Goal: Task Accomplishment & Management: Use online tool/utility

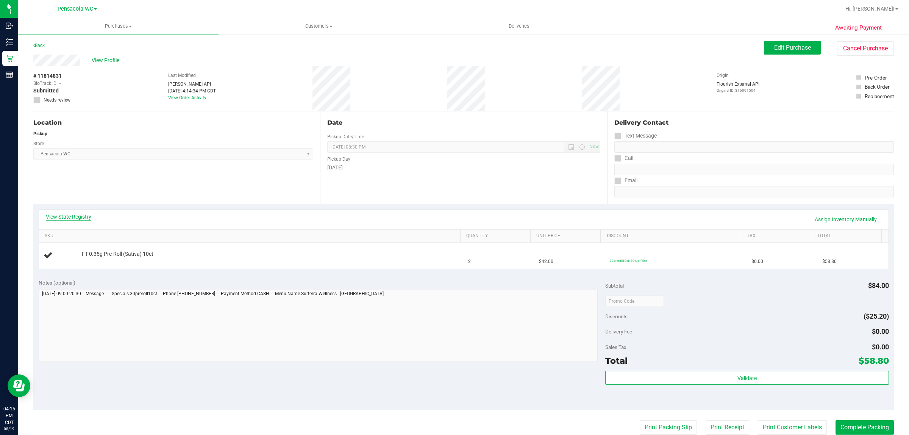
click at [87, 214] on link "View State Registry" at bounding box center [68, 217] width 45 height 8
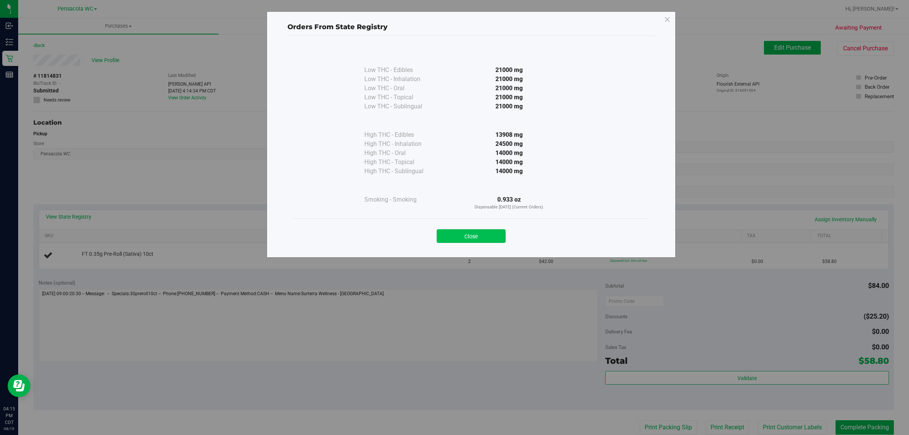
click at [473, 239] on button "Close" at bounding box center [471, 236] width 69 height 14
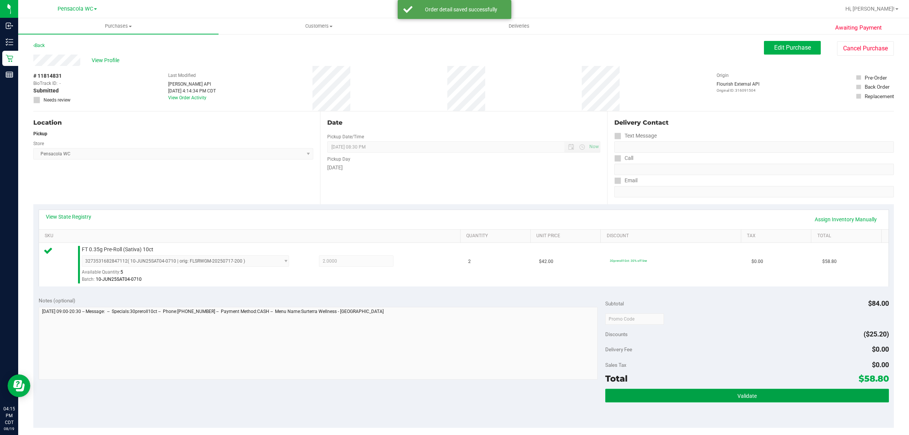
click at [737, 396] on span "Validate" at bounding box center [746, 396] width 19 height 6
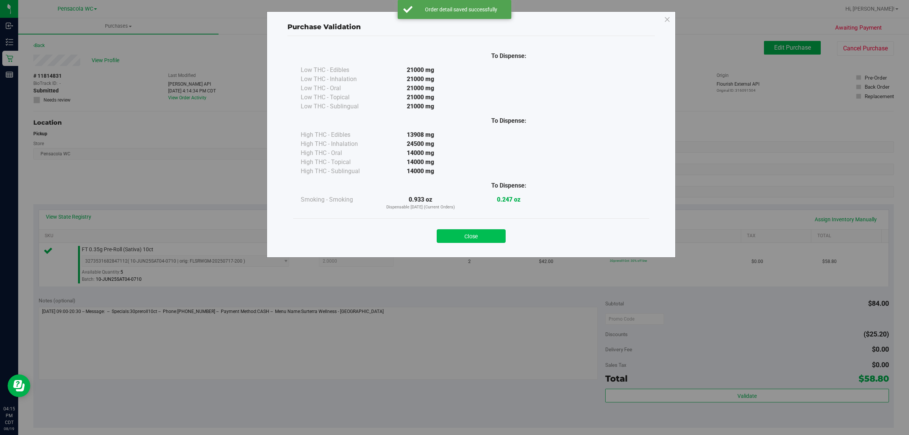
click at [486, 234] on button "Close" at bounding box center [471, 236] width 69 height 14
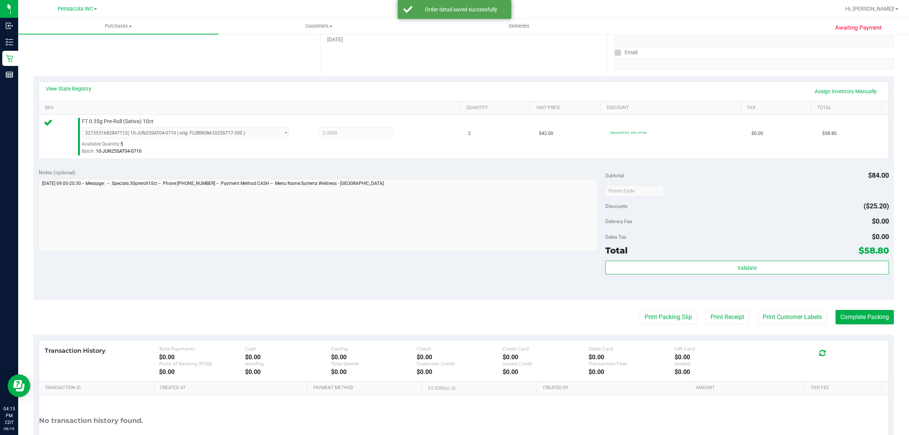
scroll to position [139, 0]
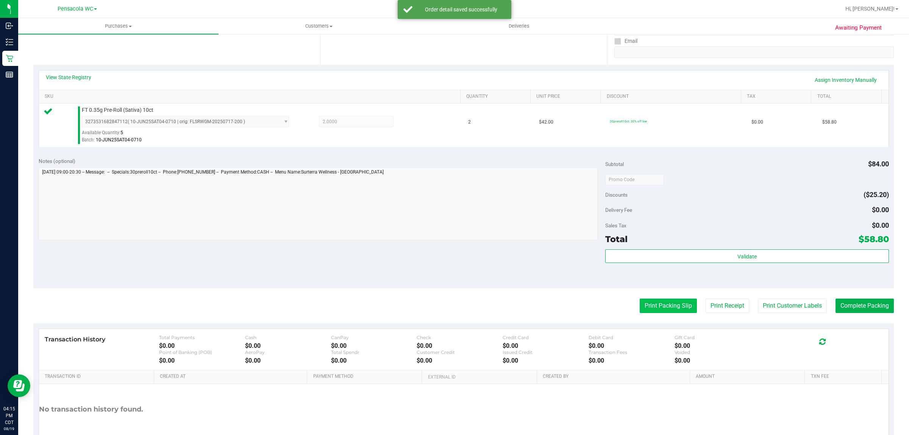
click at [659, 306] on button "Print Packing Slip" at bounding box center [668, 305] width 57 height 14
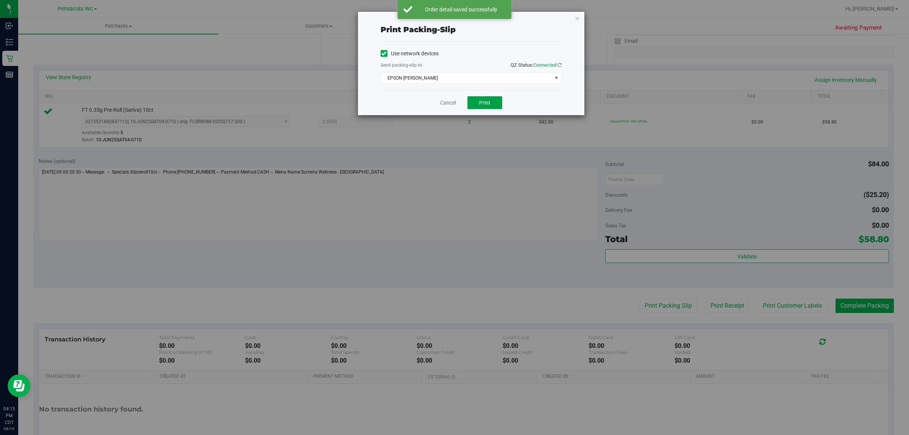
click at [485, 103] on span "Print" at bounding box center [484, 103] width 11 height 6
click at [447, 103] on link "Cancel" at bounding box center [448, 103] width 16 height 8
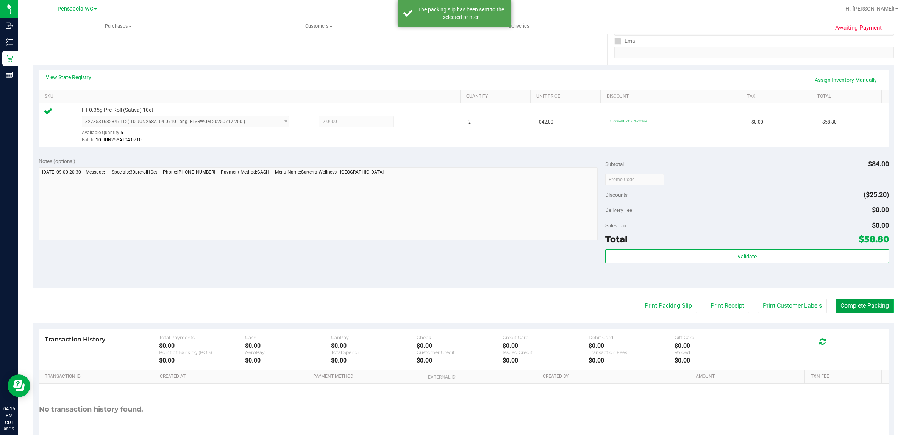
click at [866, 300] on button "Complete Packing" at bounding box center [865, 305] width 58 height 14
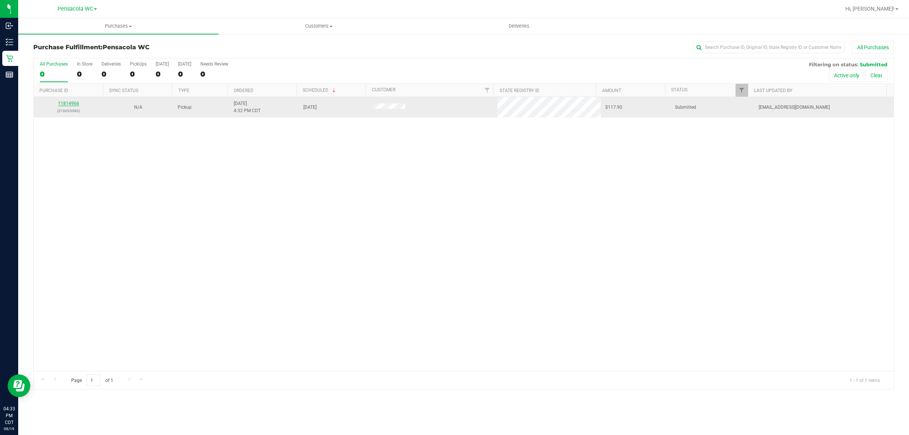
click at [72, 102] on link "11814966" at bounding box center [68, 103] width 21 height 5
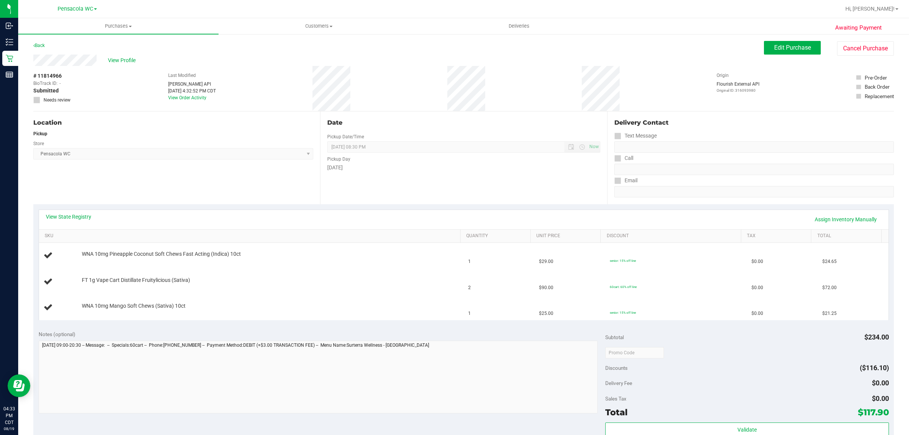
click at [69, 223] on div "View State Registry Assign Inventory Manually" at bounding box center [464, 219] width 836 height 13
click at [73, 213] on link "View State Registry" at bounding box center [68, 217] width 45 height 8
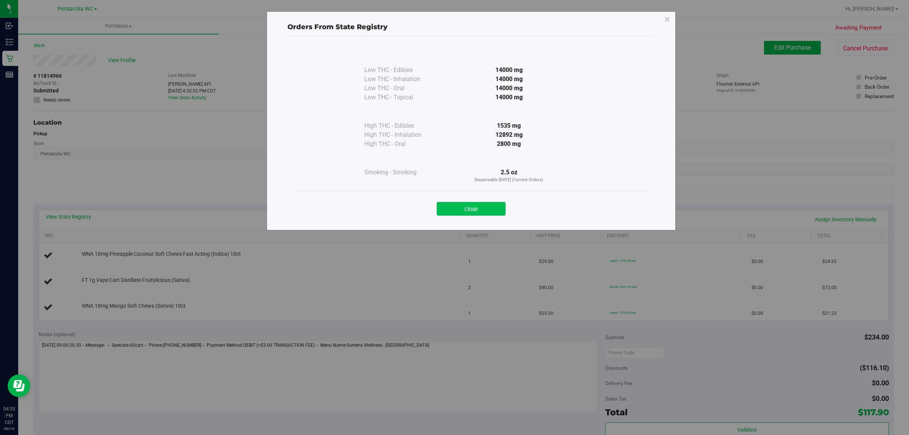
click at [460, 211] on button "Close" at bounding box center [471, 209] width 69 height 14
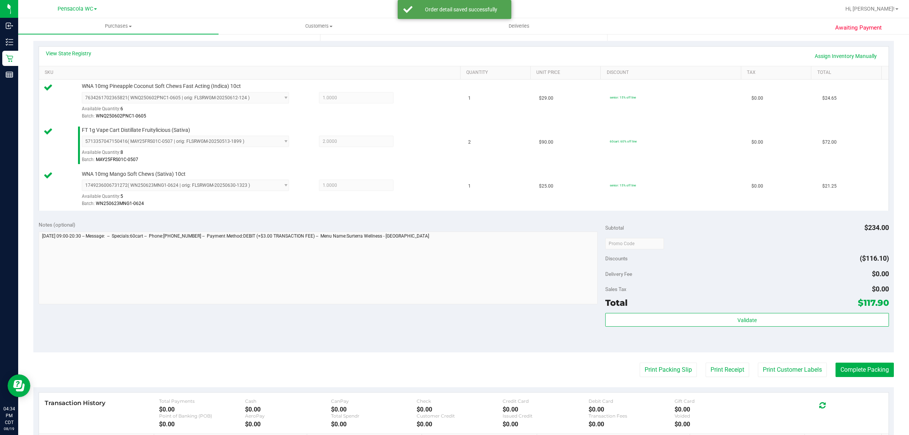
scroll to position [163, 0]
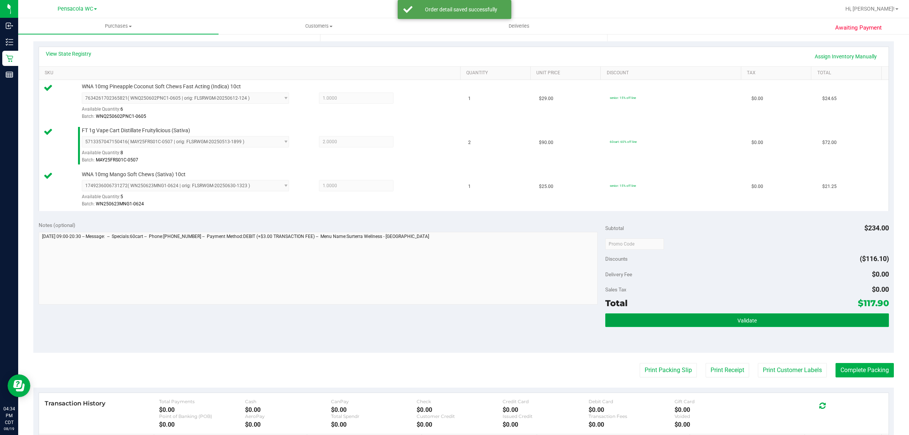
click at [709, 317] on button "Validate" at bounding box center [746, 320] width 283 height 14
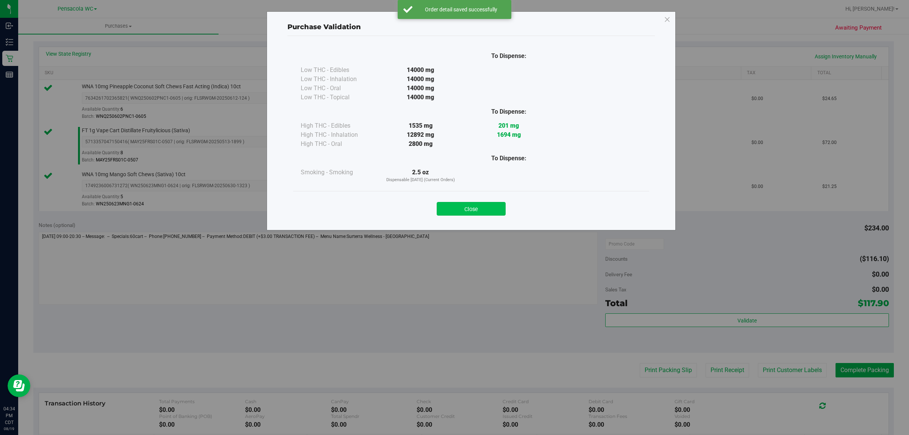
click at [483, 210] on button "Close" at bounding box center [471, 209] width 69 height 14
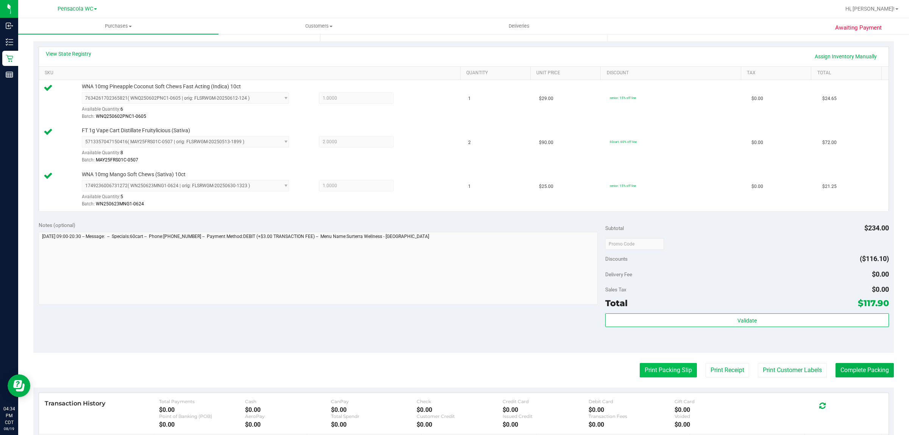
click at [671, 364] on button "Print Packing Slip" at bounding box center [668, 370] width 57 height 14
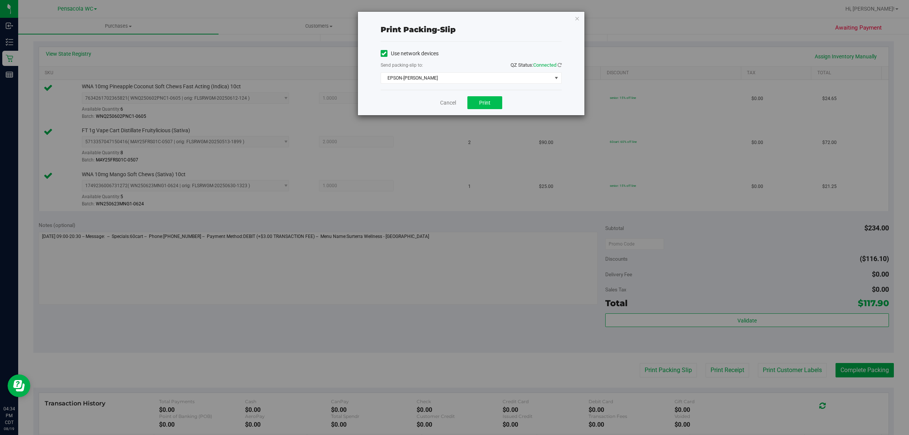
click at [493, 103] on button "Print" at bounding box center [484, 102] width 35 height 13
click at [447, 101] on link "Cancel" at bounding box center [448, 103] width 16 height 8
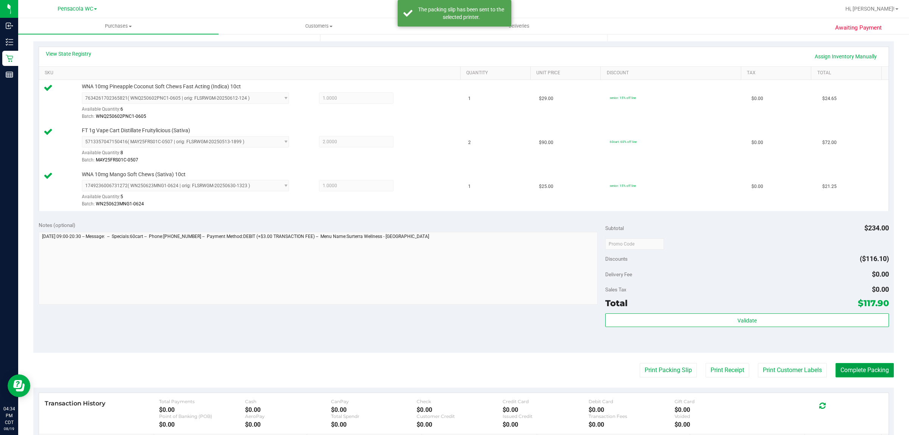
click at [862, 371] on button "Complete Packing" at bounding box center [865, 370] width 58 height 14
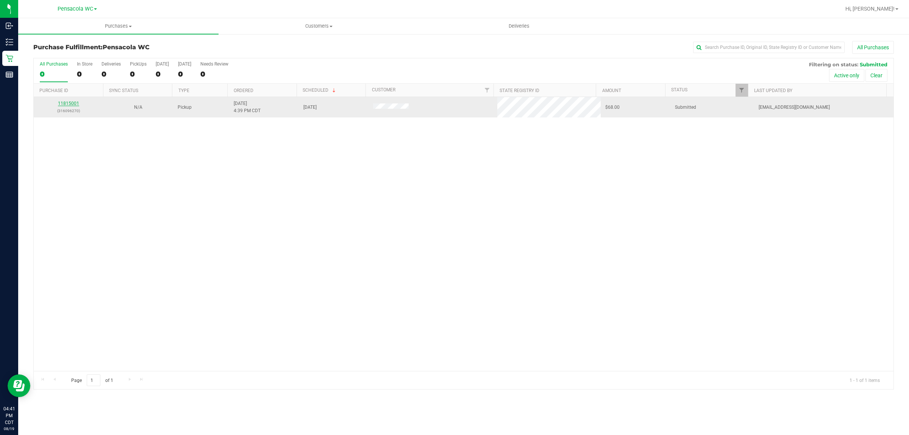
click at [70, 104] on link "11815001" at bounding box center [68, 103] width 21 height 5
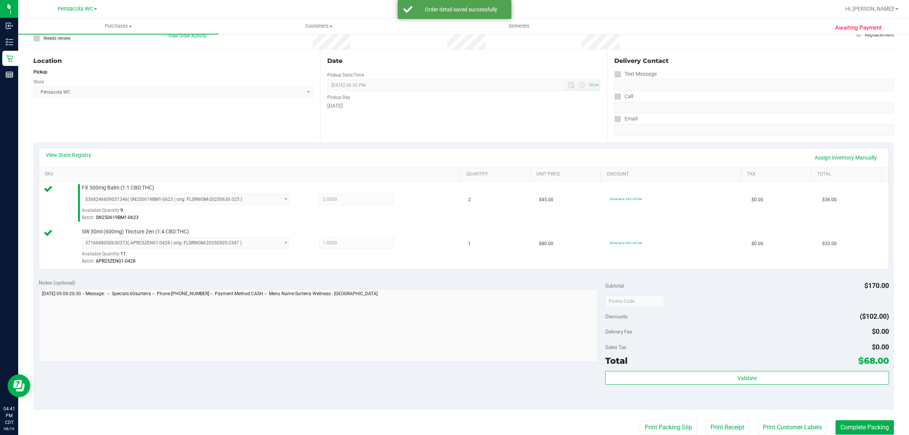
scroll to position [77, 0]
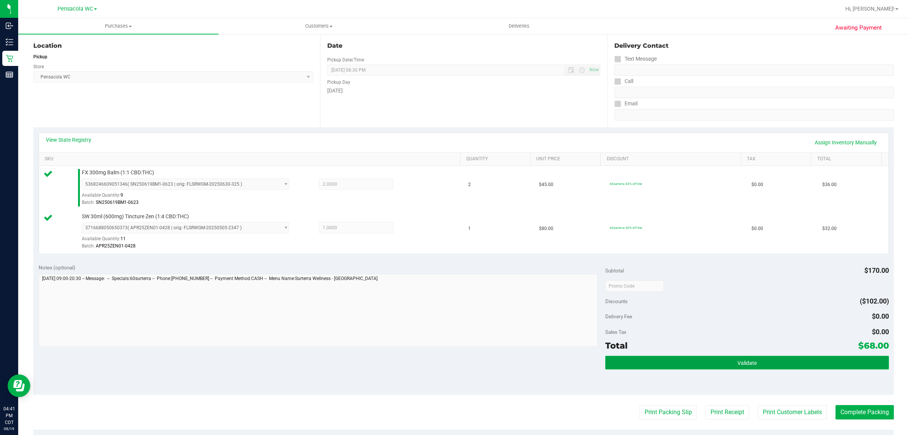
click at [683, 369] on button "Validate" at bounding box center [746, 363] width 283 height 14
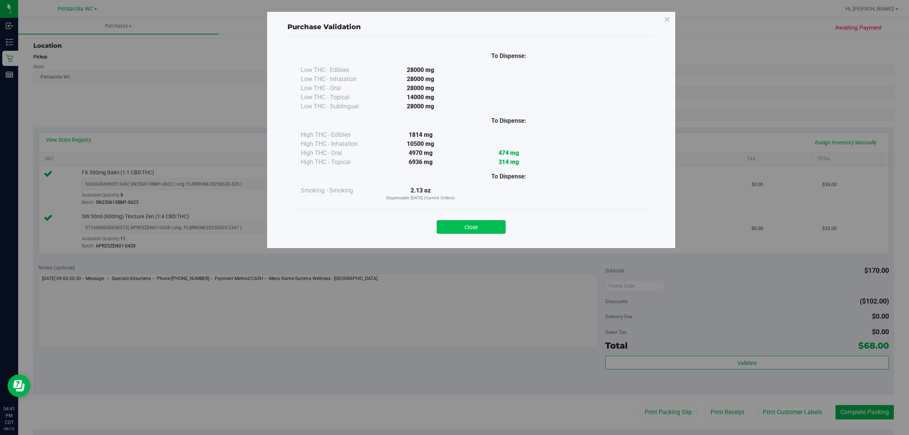
click at [472, 228] on button "Close" at bounding box center [471, 227] width 69 height 14
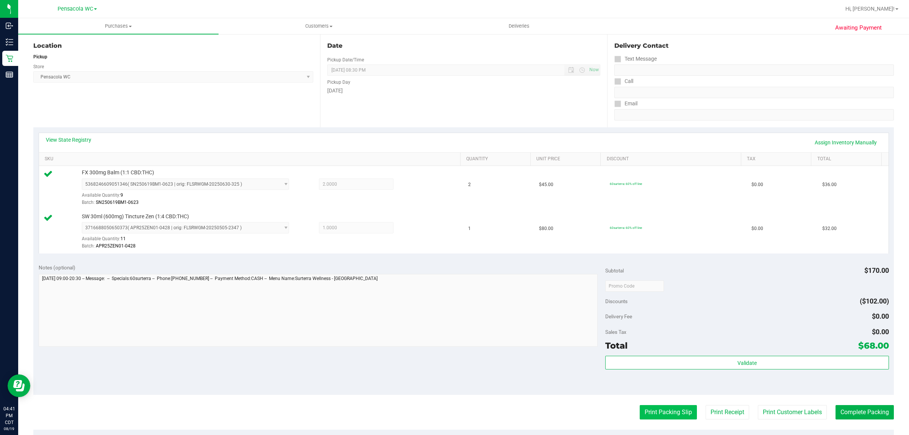
click at [656, 417] on button "Print Packing Slip" at bounding box center [668, 412] width 57 height 14
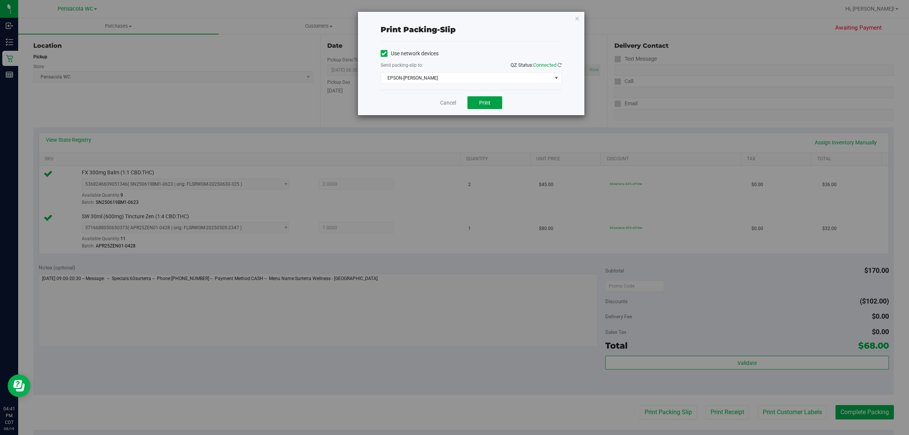
click at [487, 104] on span "Print" at bounding box center [484, 103] width 11 height 6
click at [442, 103] on link "Cancel" at bounding box center [448, 103] width 16 height 8
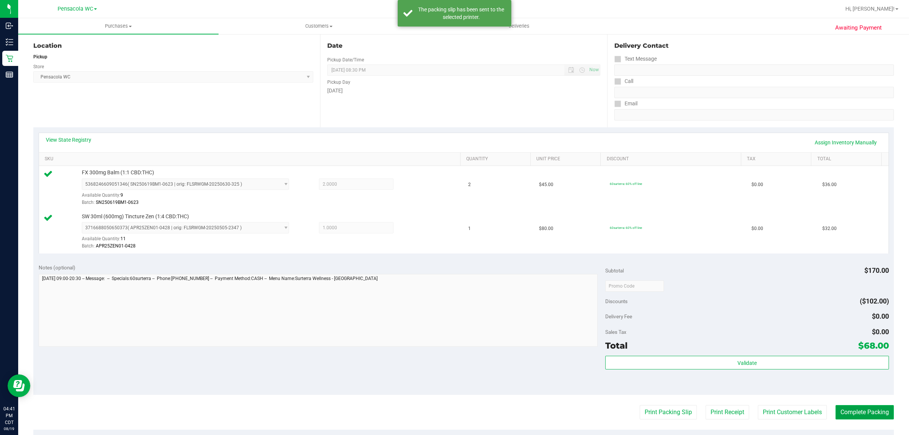
click at [859, 413] on button "Complete Packing" at bounding box center [865, 412] width 58 height 14
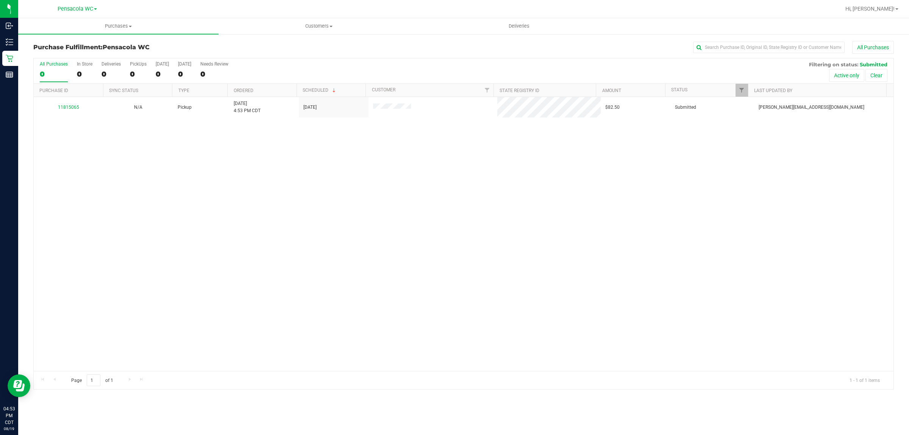
click at [202, 303] on div "11815065 N/A Pickup [DATE] 4:53 PM CDT 8/19/2025 $82.50 Submitted [PERSON_NAME]…" at bounding box center [464, 234] width 860 height 274
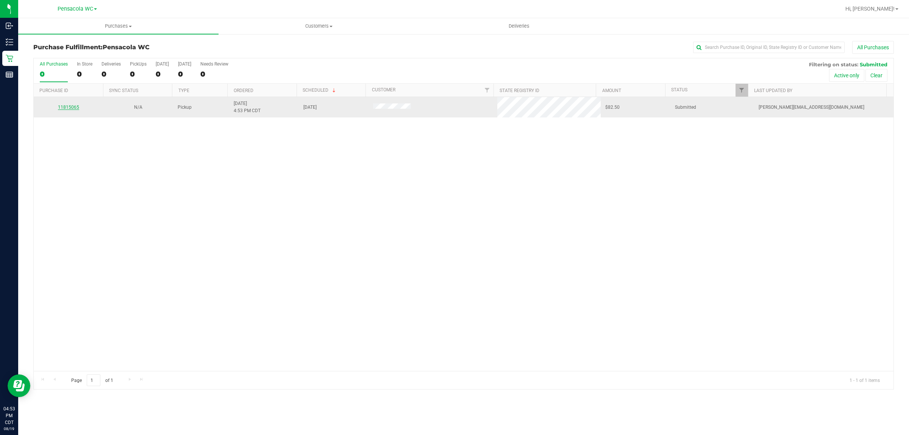
click at [65, 107] on link "11815065" at bounding box center [68, 107] width 21 height 5
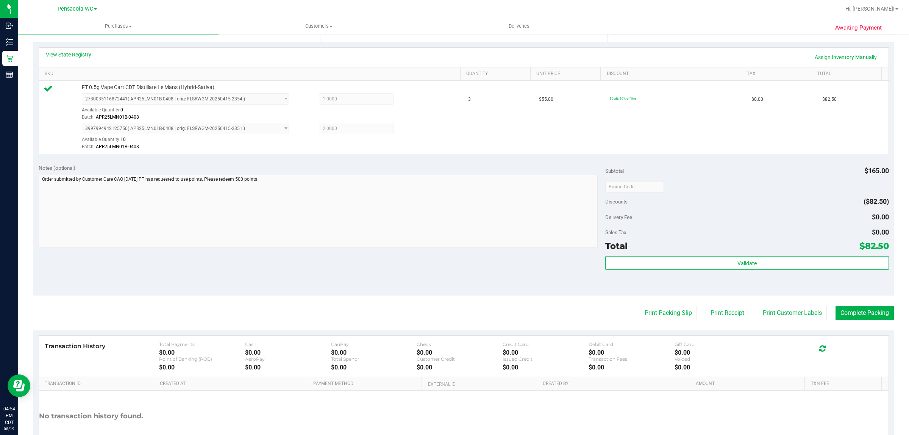
scroll to position [169, 0]
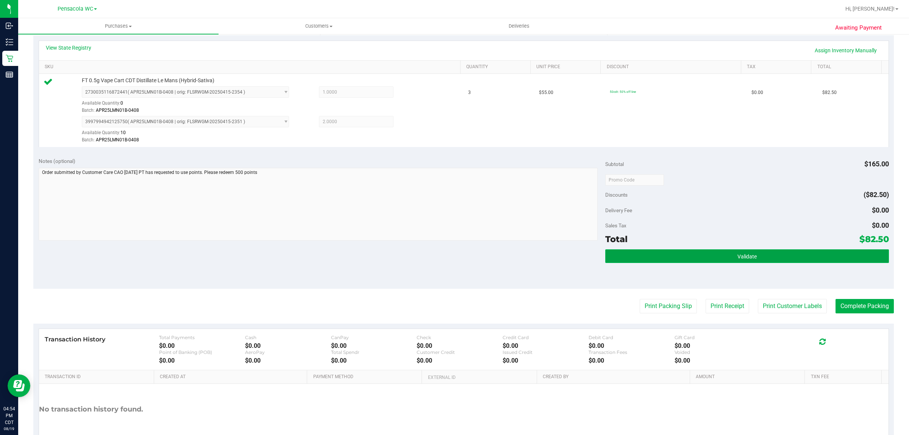
click at [725, 259] on button "Validate" at bounding box center [746, 256] width 283 height 14
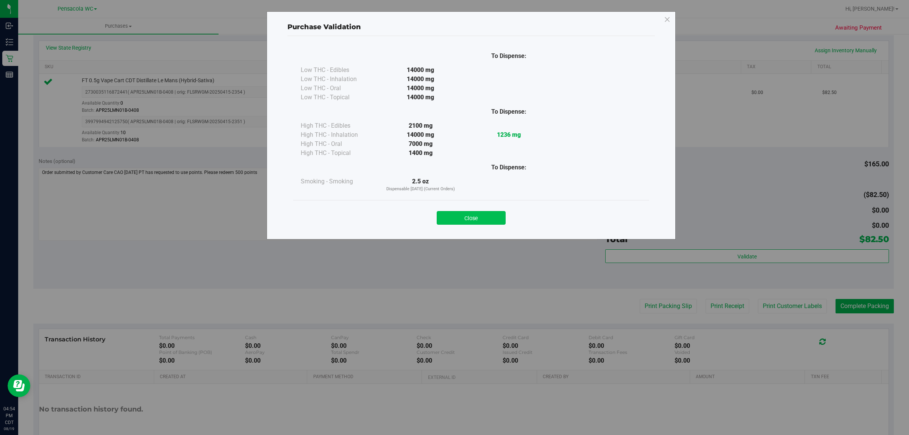
click at [487, 214] on button "Close" at bounding box center [471, 218] width 69 height 14
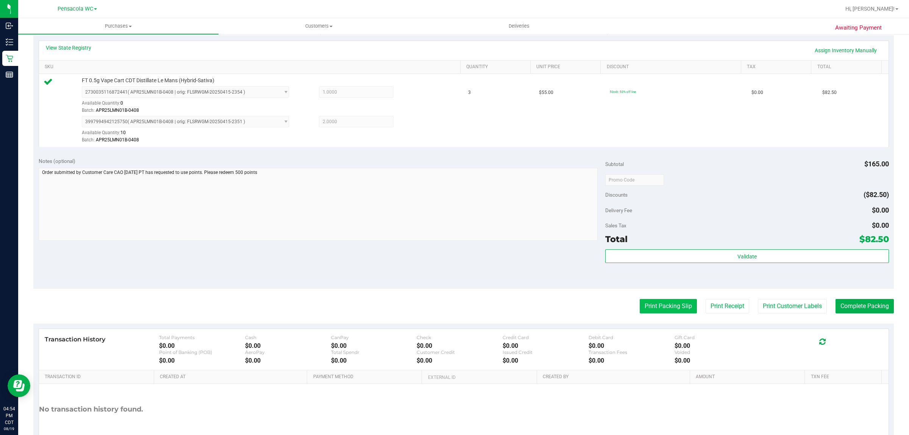
click at [665, 304] on button "Print Packing Slip" at bounding box center [668, 306] width 57 height 14
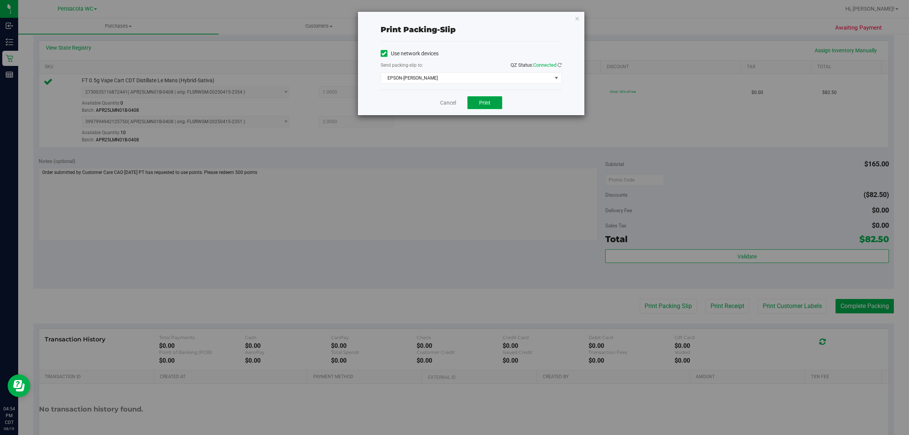
click at [494, 104] on button "Print" at bounding box center [484, 102] width 35 height 13
click at [447, 101] on link "Cancel" at bounding box center [448, 103] width 16 height 8
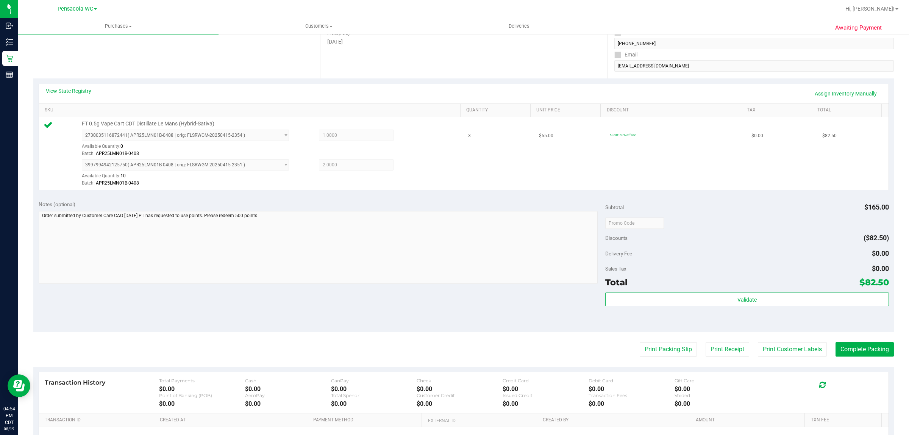
scroll to position [0, 0]
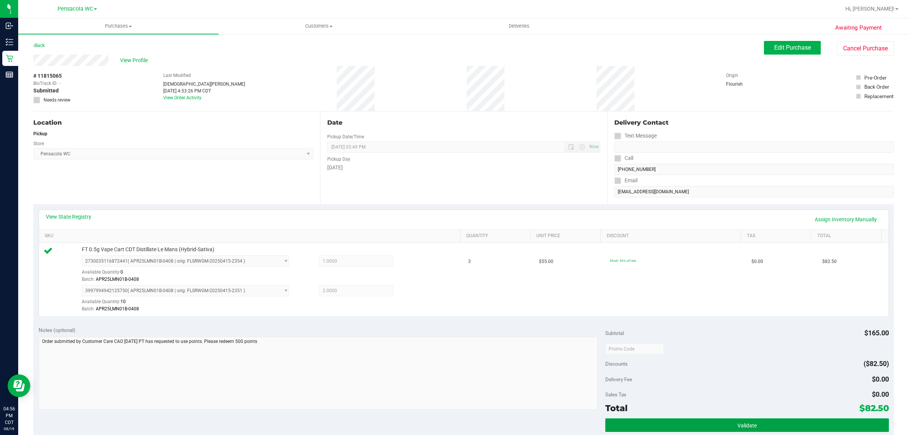
click at [667, 422] on button "Validate" at bounding box center [746, 425] width 283 height 14
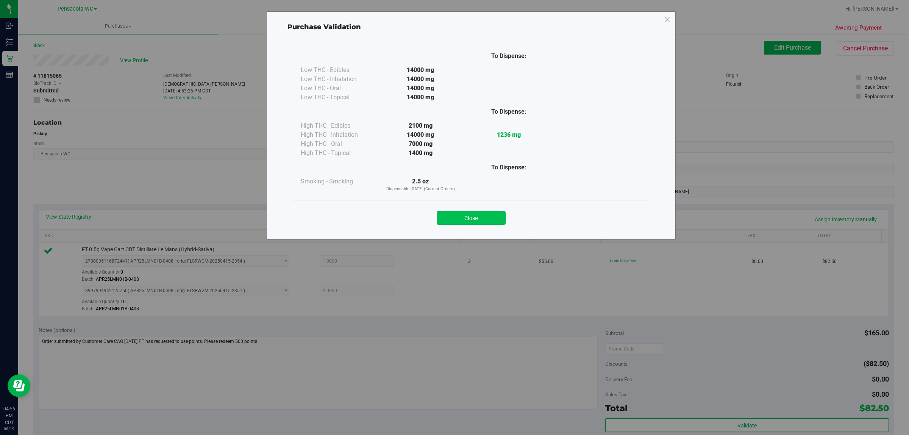
click at [478, 222] on button "Close" at bounding box center [471, 218] width 69 height 14
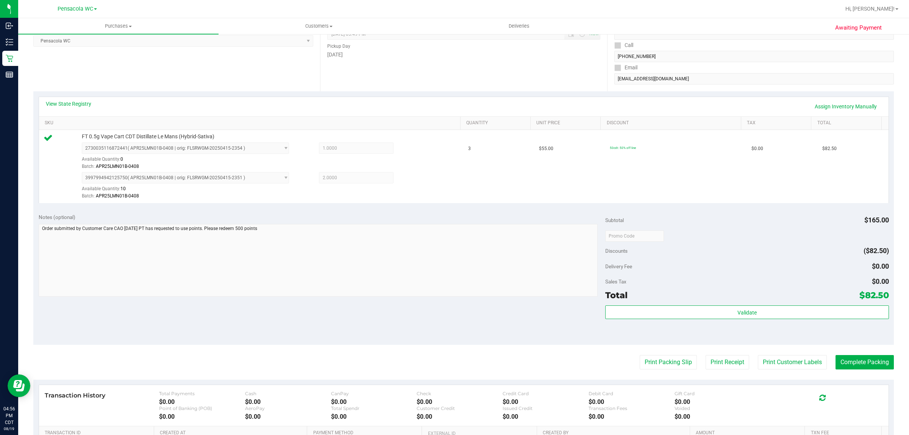
scroll to position [111, 0]
click at [865, 363] on button "Complete Packing" at bounding box center [865, 364] width 58 height 14
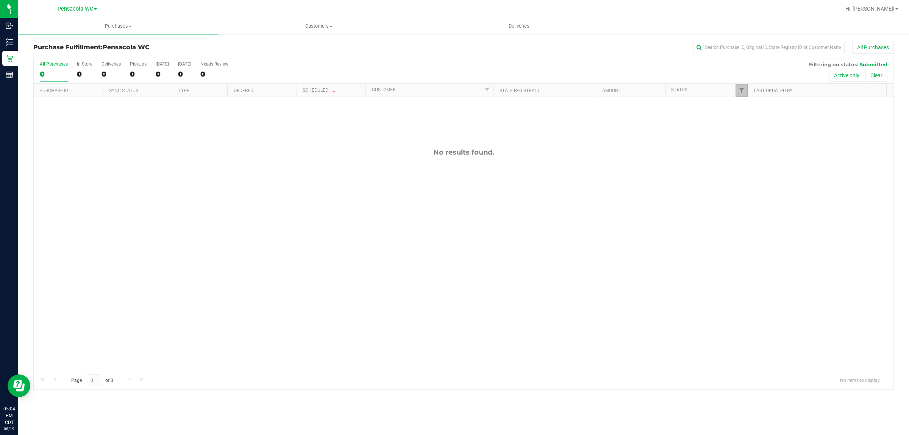
click at [744, 95] on link "Filter" at bounding box center [742, 90] width 12 height 13
click at [750, 175] on label "Packed" at bounding box center [754, 174] width 23 height 5
click at [748, 175] on input "Packed" at bounding box center [745, 174] width 5 height 5
checkbox input "true"
click at [752, 223] on button "Filter" at bounding box center [758, 223] width 36 height 17
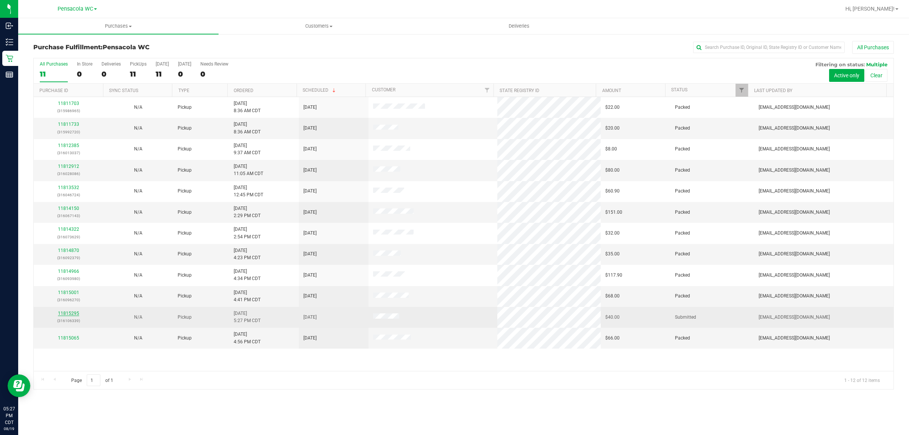
click at [71, 313] on link "11815295" at bounding box center [68, 313] width 21 height 5
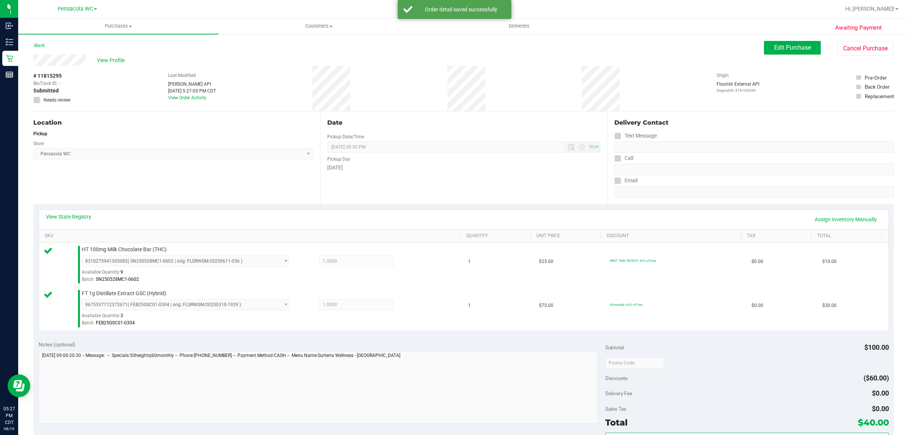
scroll to position [85, 0]
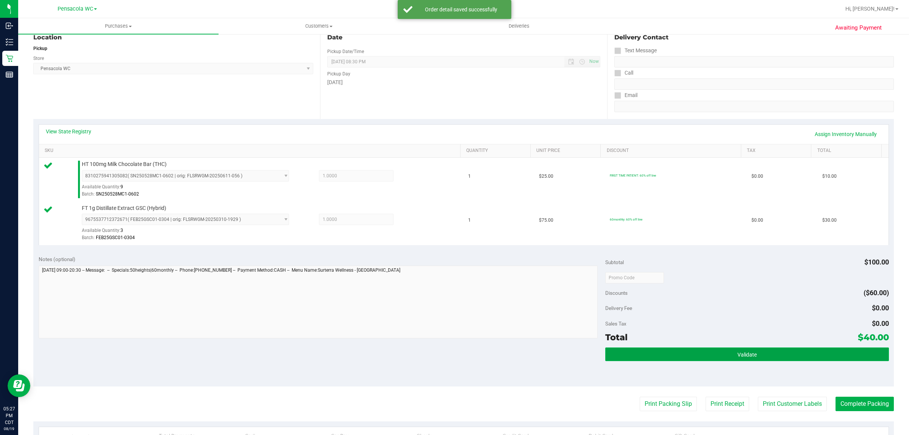
click at [756, 358] on button "Validate" at bounding box center [746, 354] width 283 height 14
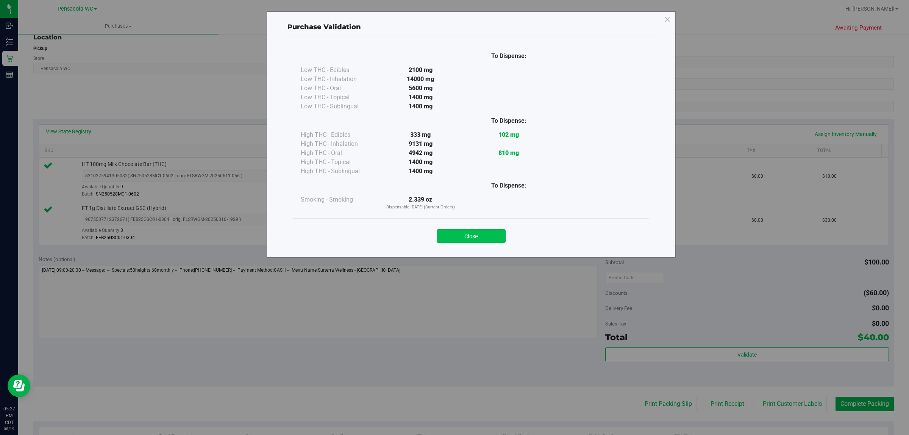
click at [472, 236] on button "Close" at bounding box center [471, 236] width 69 height 14
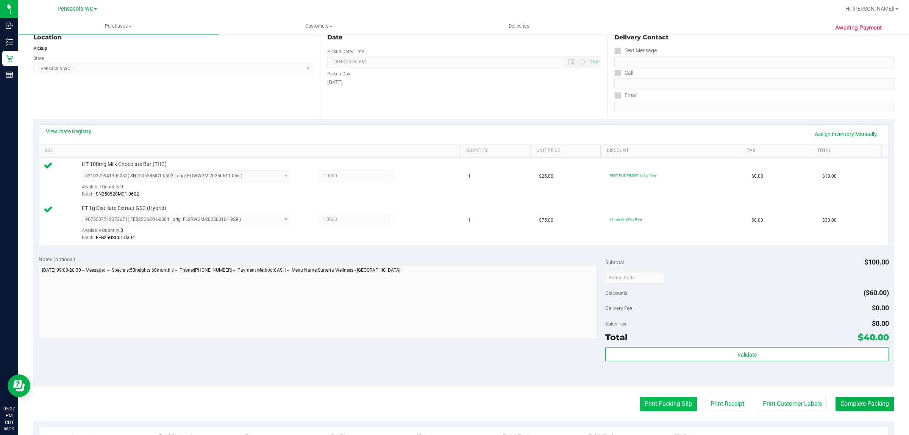
click at [669, 406] on button "Print Packing Slip" at bounding box center [668, 404] width 57 height 14
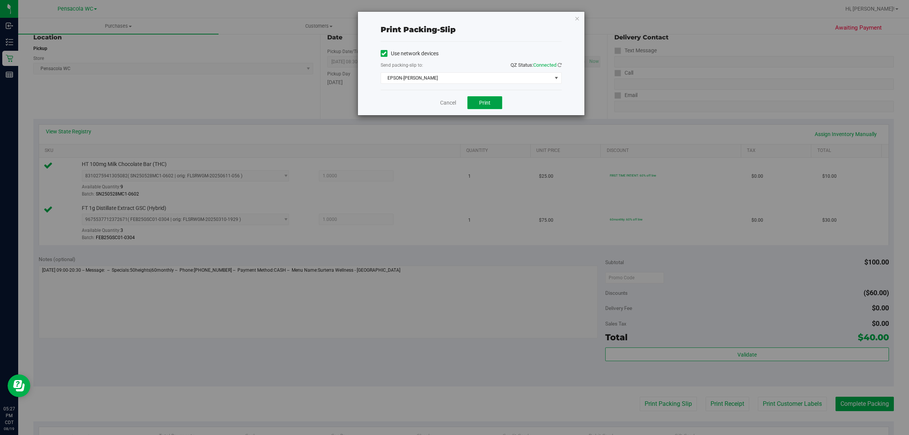
click at [484, 102] on span "Print" at bounding box center [484, 103] width 11 height 6
click at [445, 103] on link "Cancel" at bounding box center [448, 103] width 16 height 8
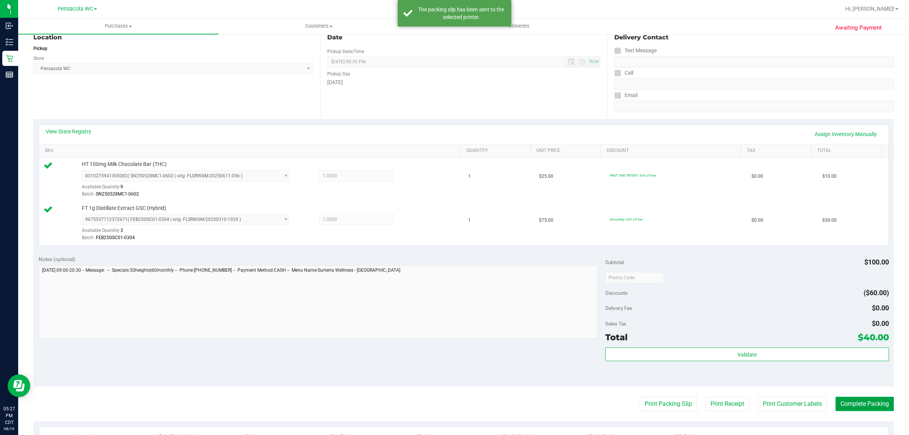
click at [870, 402] on button "Complete Packing" at bounding box center [865, 404] width 58 height 14
